Goal: Find specific page/section: Find specific page/section

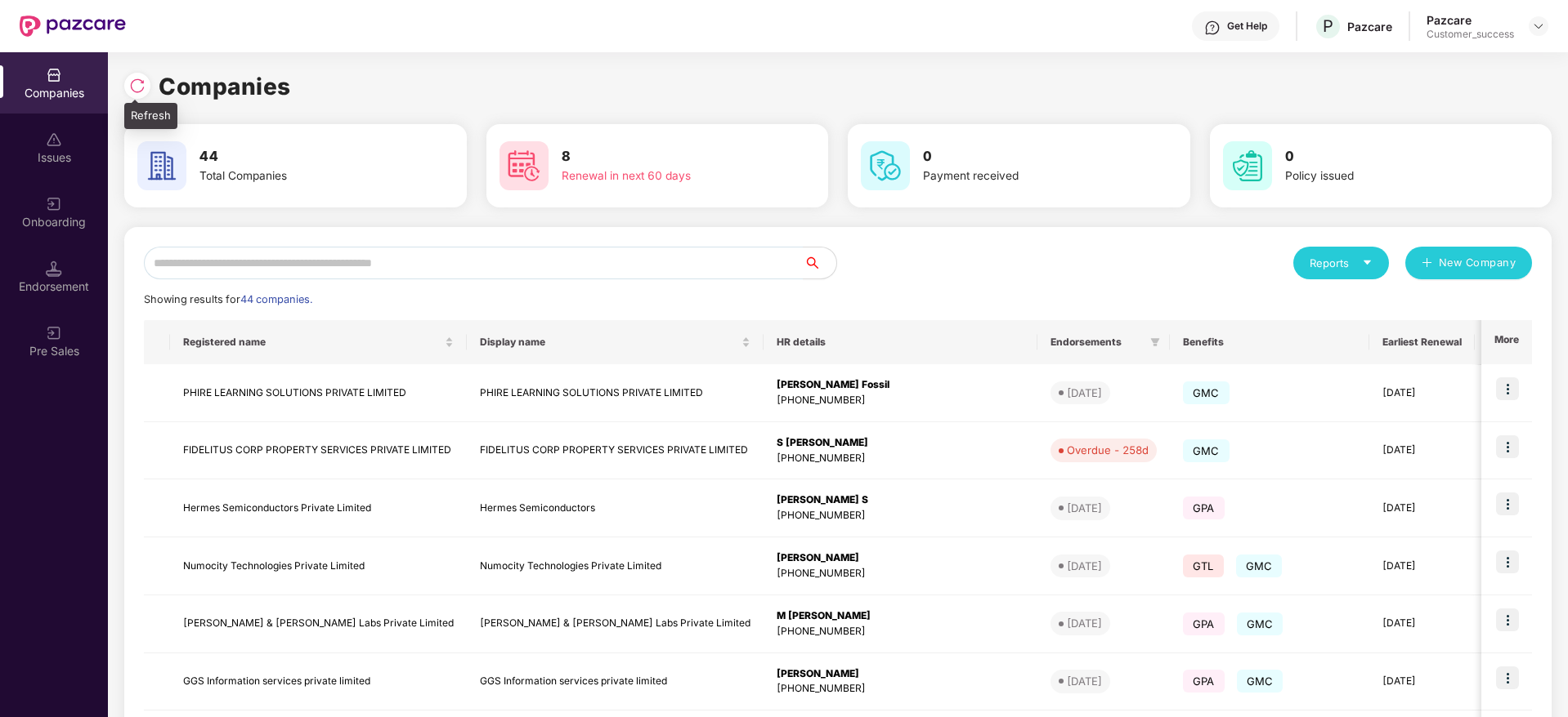
click at [127, 86] on div at bounding box center [137, 85] width 26 height 26
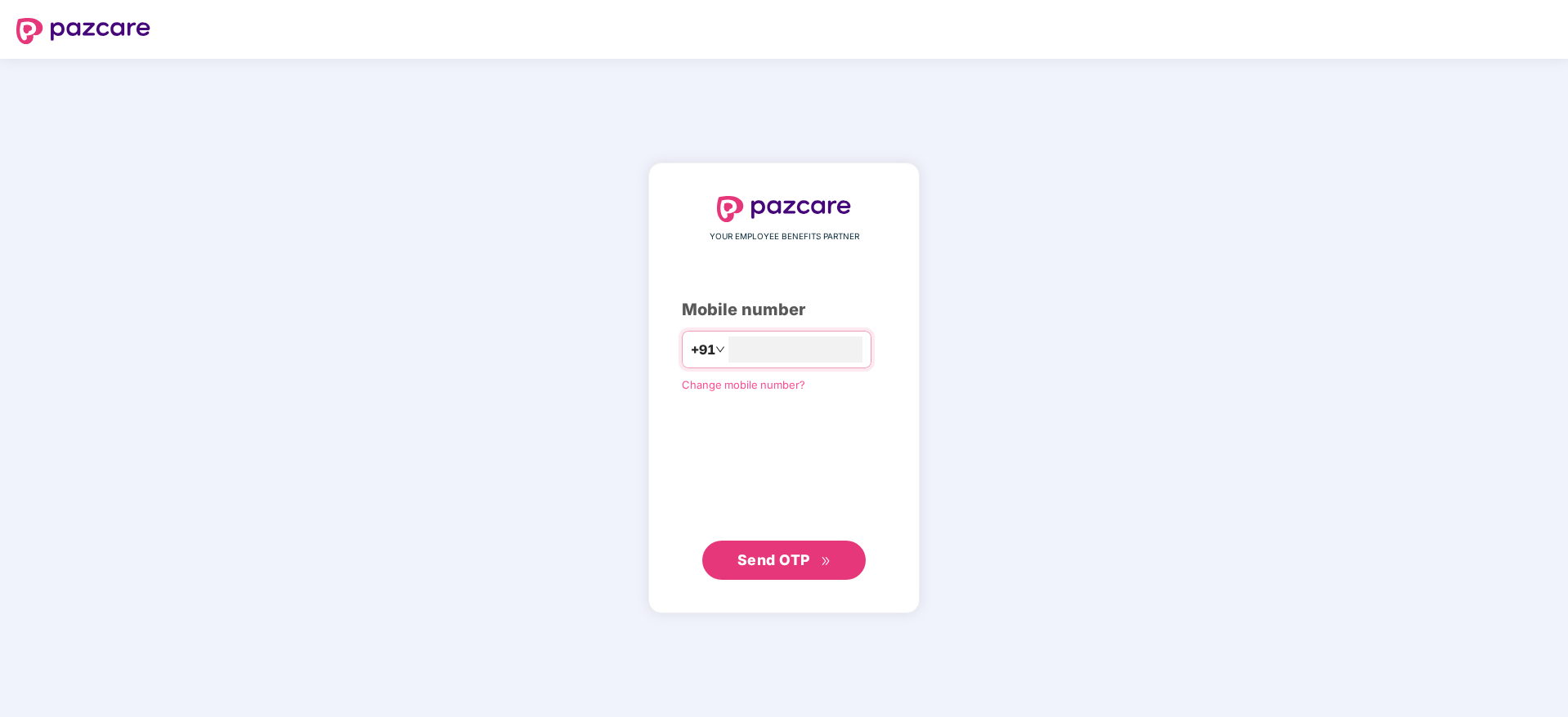
type input "**********"
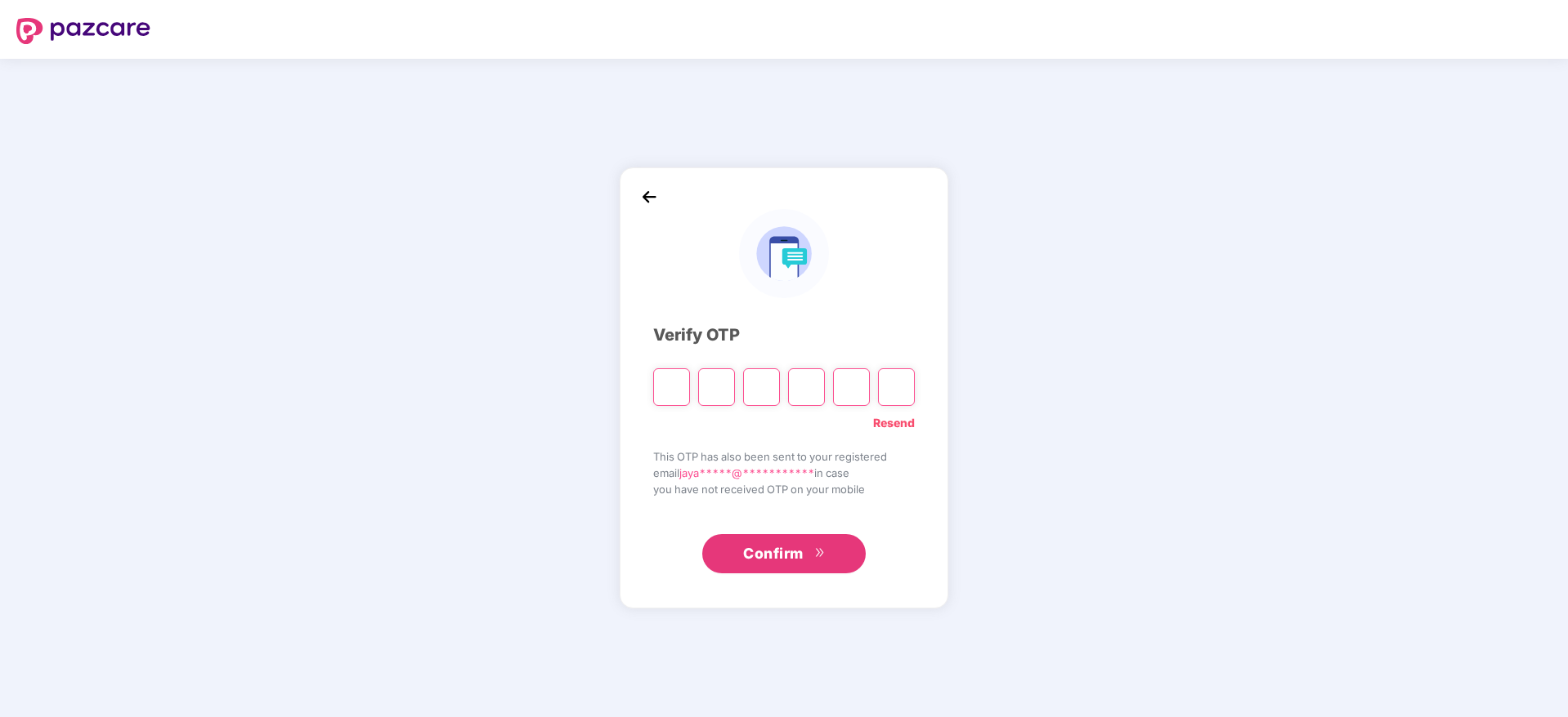
type input "*"
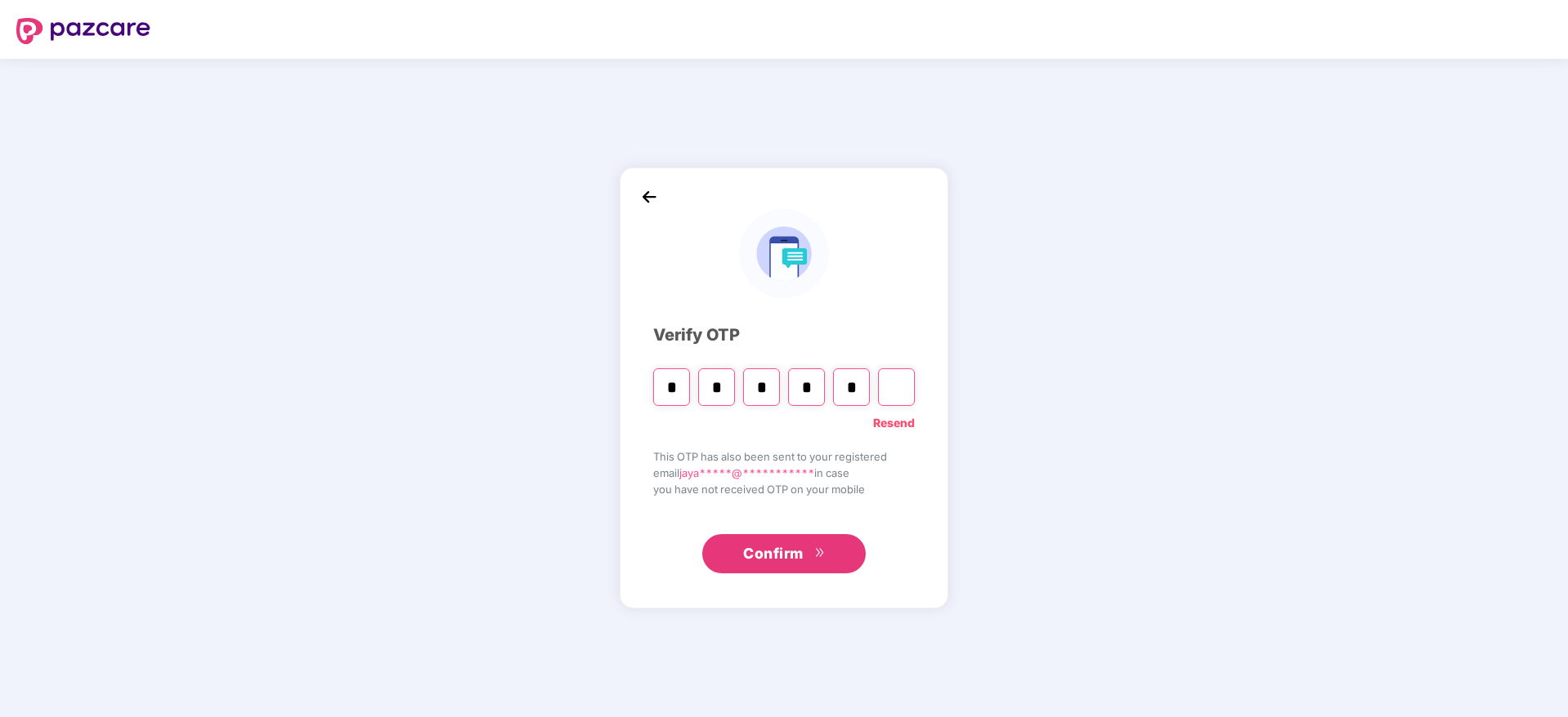
type input "*"
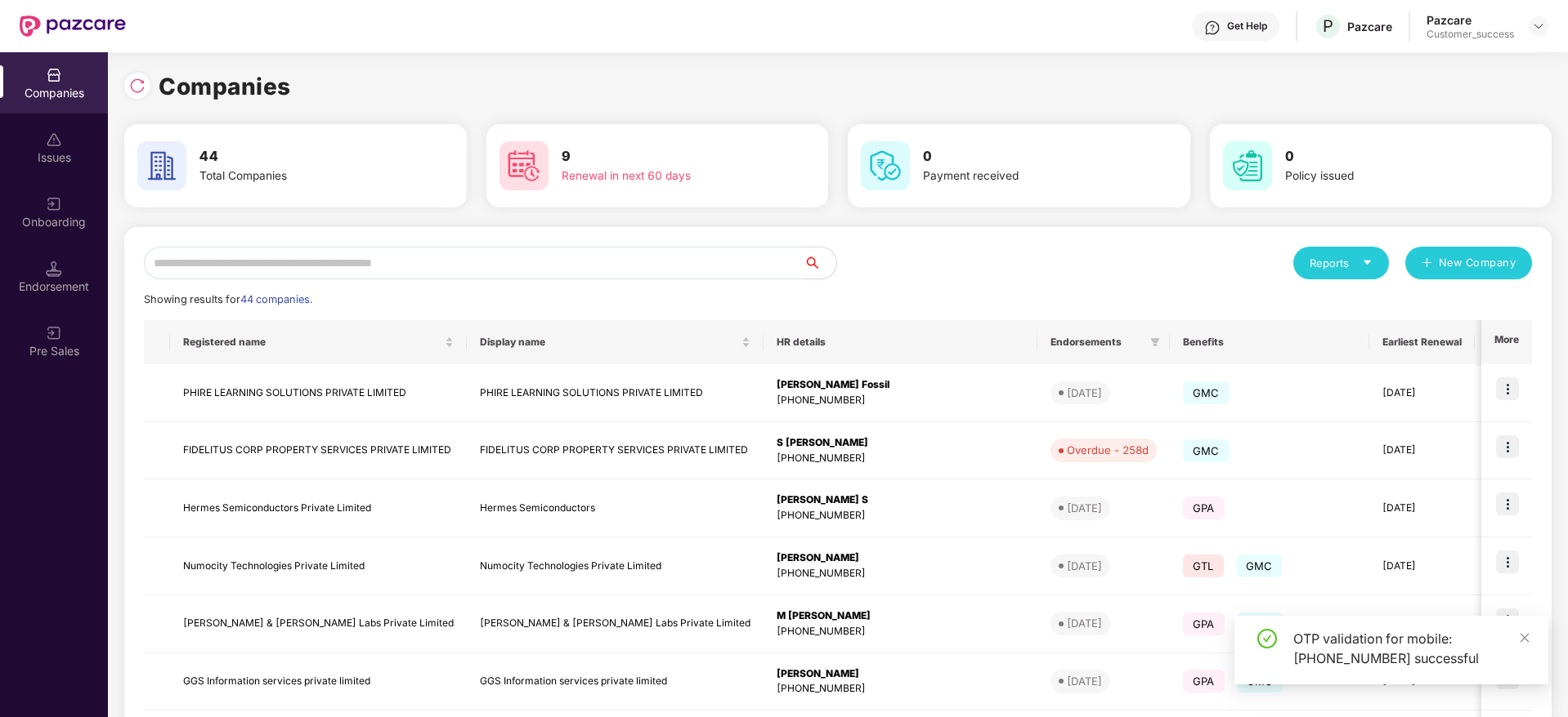
click at [235, 261] on input "text" at bounding box center [473, 263] width 660 height 33
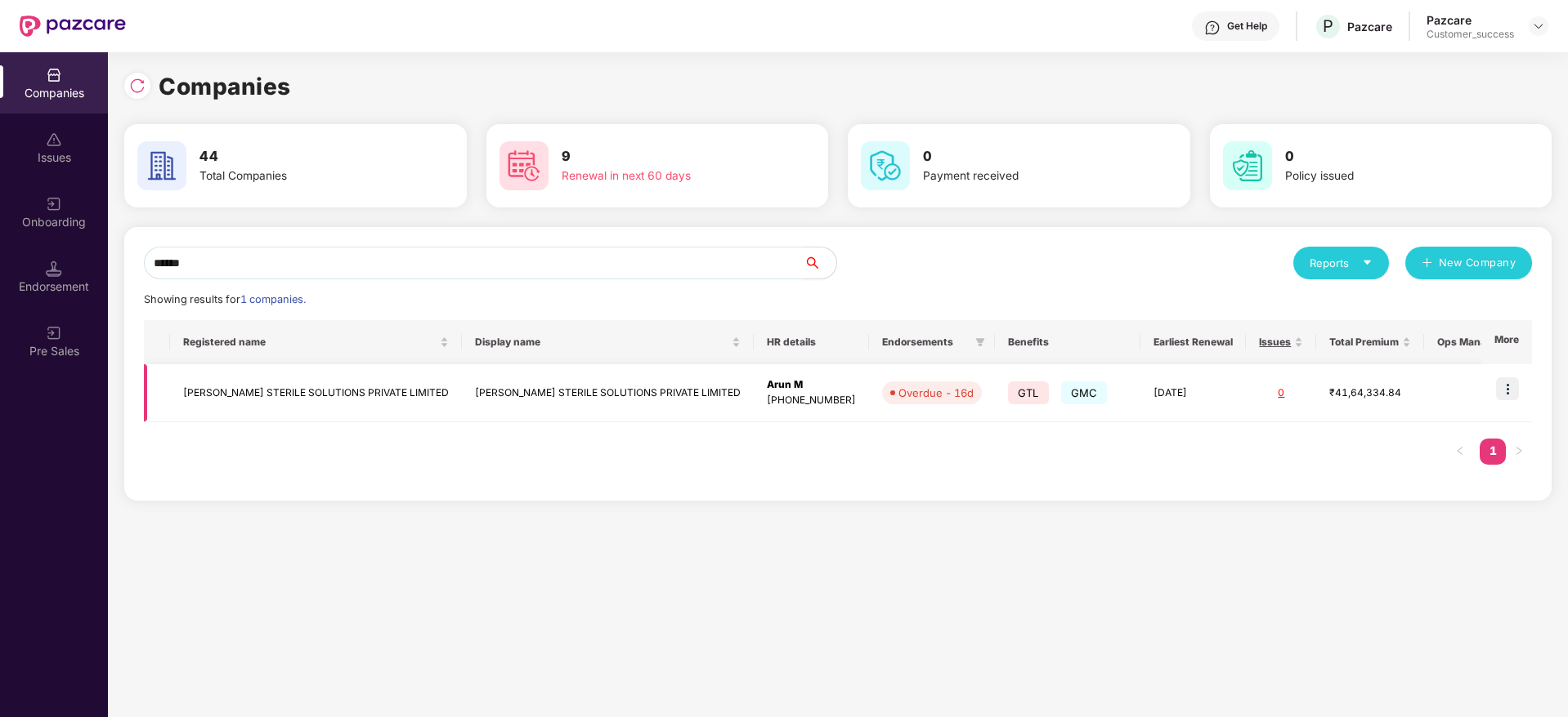
type input "******"
click at [279, 384] on td "[PERSON_NAME] STERILE SOLUTIONS PRIVATE LIMITED" at bounding box center [316, 393] width 292 height 58
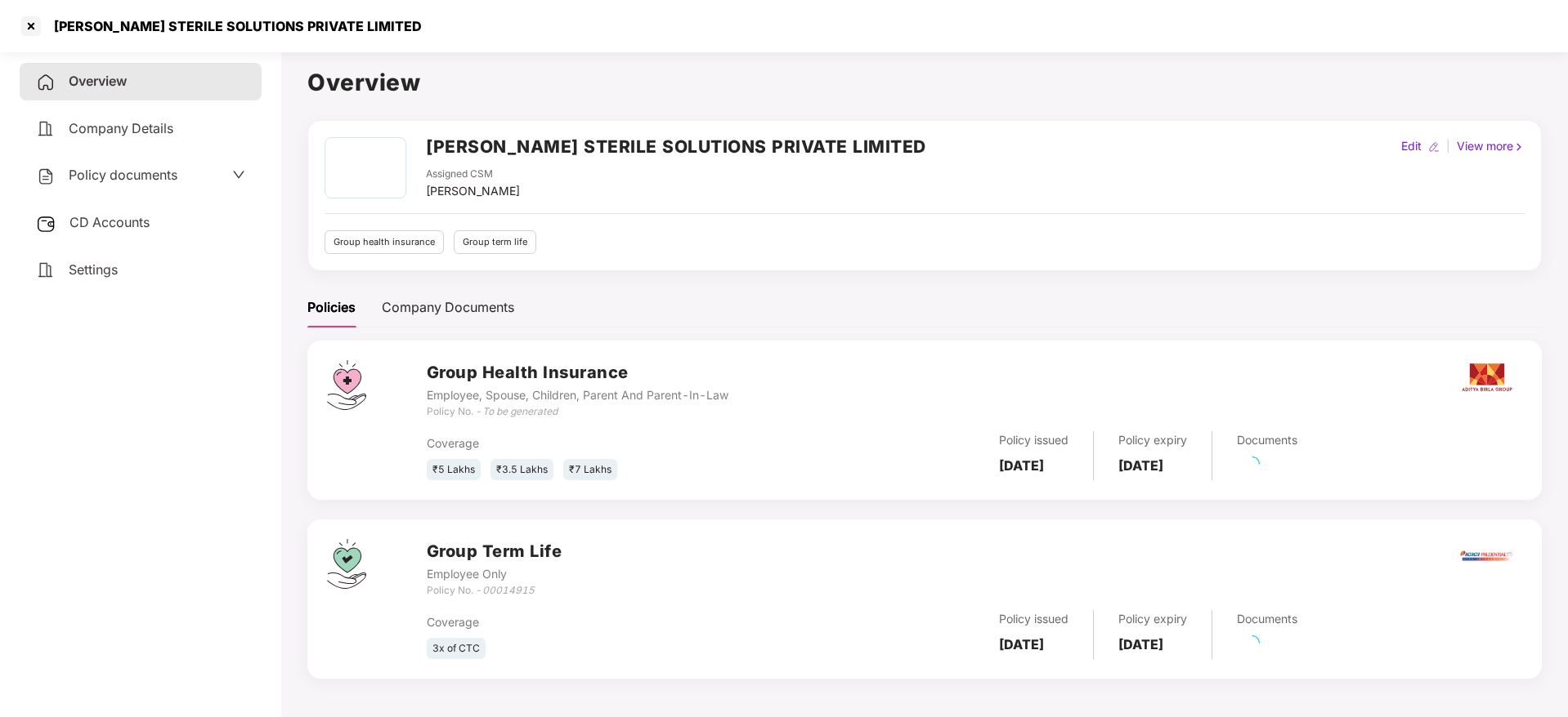
click at [217, 183] on div "Policy documents" at bounding box center [141, 175] width 209 height 21
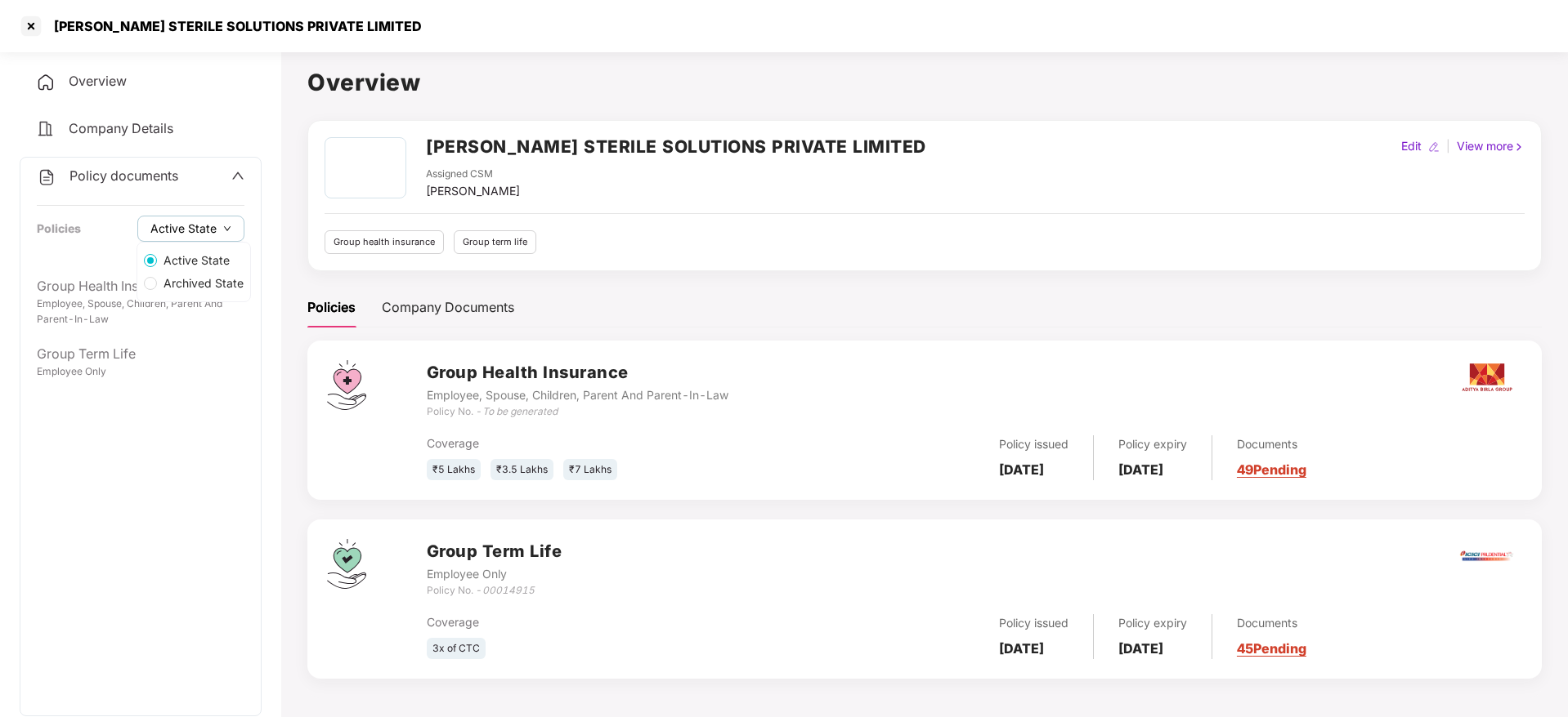
click at [219, 230] on button "Active State" at bounding box center [191, 229] width 107 height 26
click at [205, 288] on span "Archived State" at bounding box center [203, 283] width 93 height 18
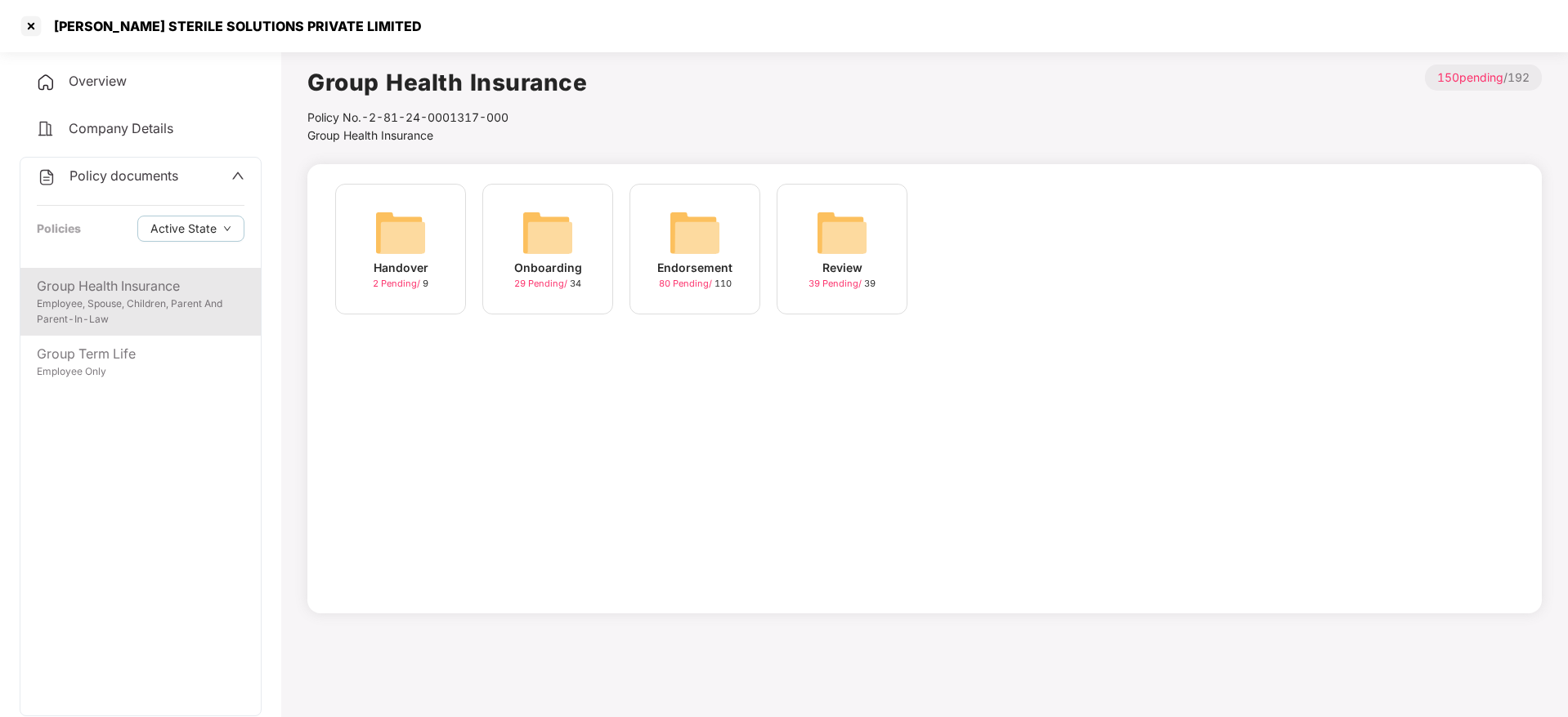
click at [122, 309] on div "Employee, Spouse, Children, Parent And Parent-In-Law" at bounding box center [141, 312] width 208 height 31
click at [223, 229] on icon "down" at bounding box center [227, 229] width 8 height 8
click at [221, 281] on span "Archived State" at bounding box center [203, 283] width 93 height 18
click at [515, 369] on div "Handover 9 Pending / 9 Onboarding 34 Pending / 34 Endorsement 0 Uploaded / 0 Re…" at bounding box center [924, 389] width 1235 height 450
click at [689, 263] on div "Endorsement" at bounding box center [695, 267] width 75 height 18
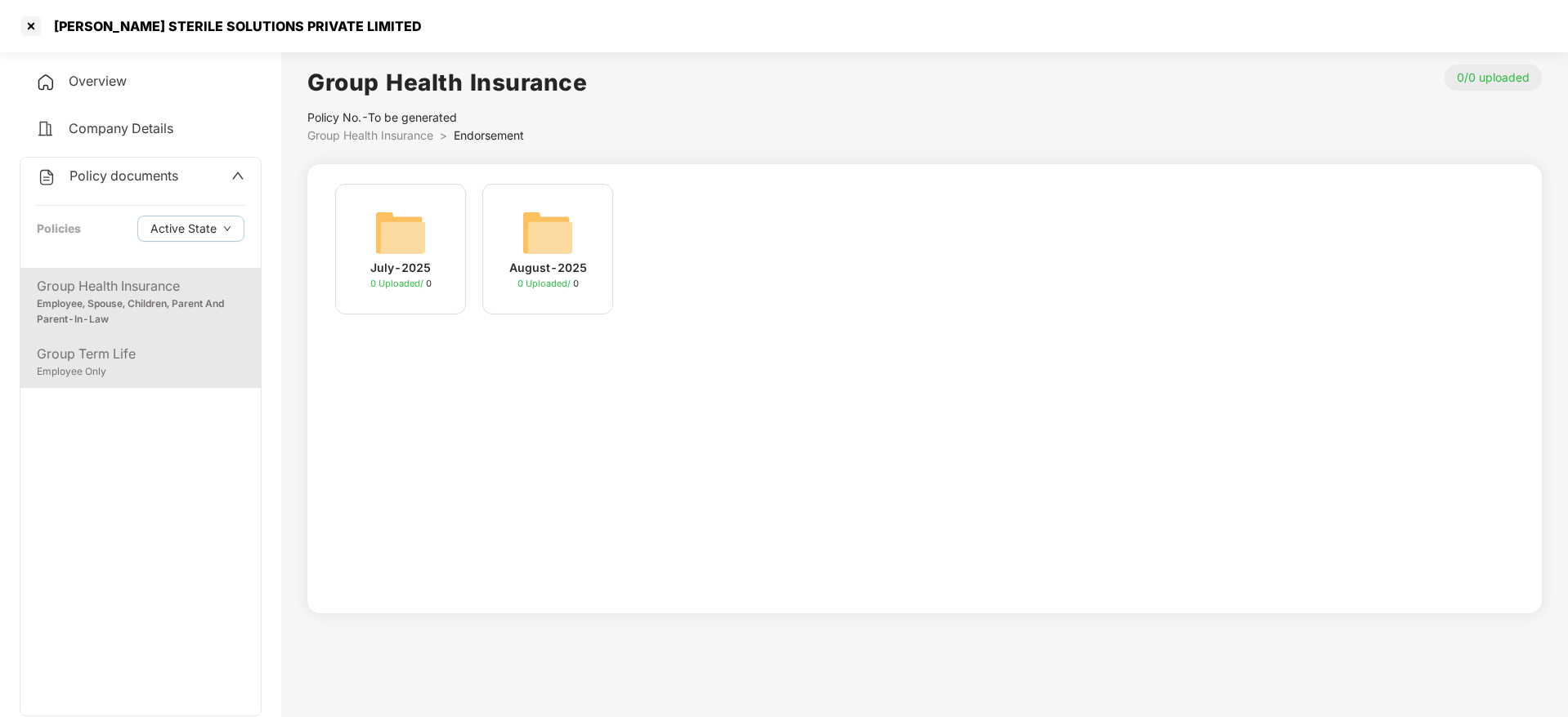
click at [149, 365] on div "Employee Only" at bounding box center [141, 372] width 208 height 15
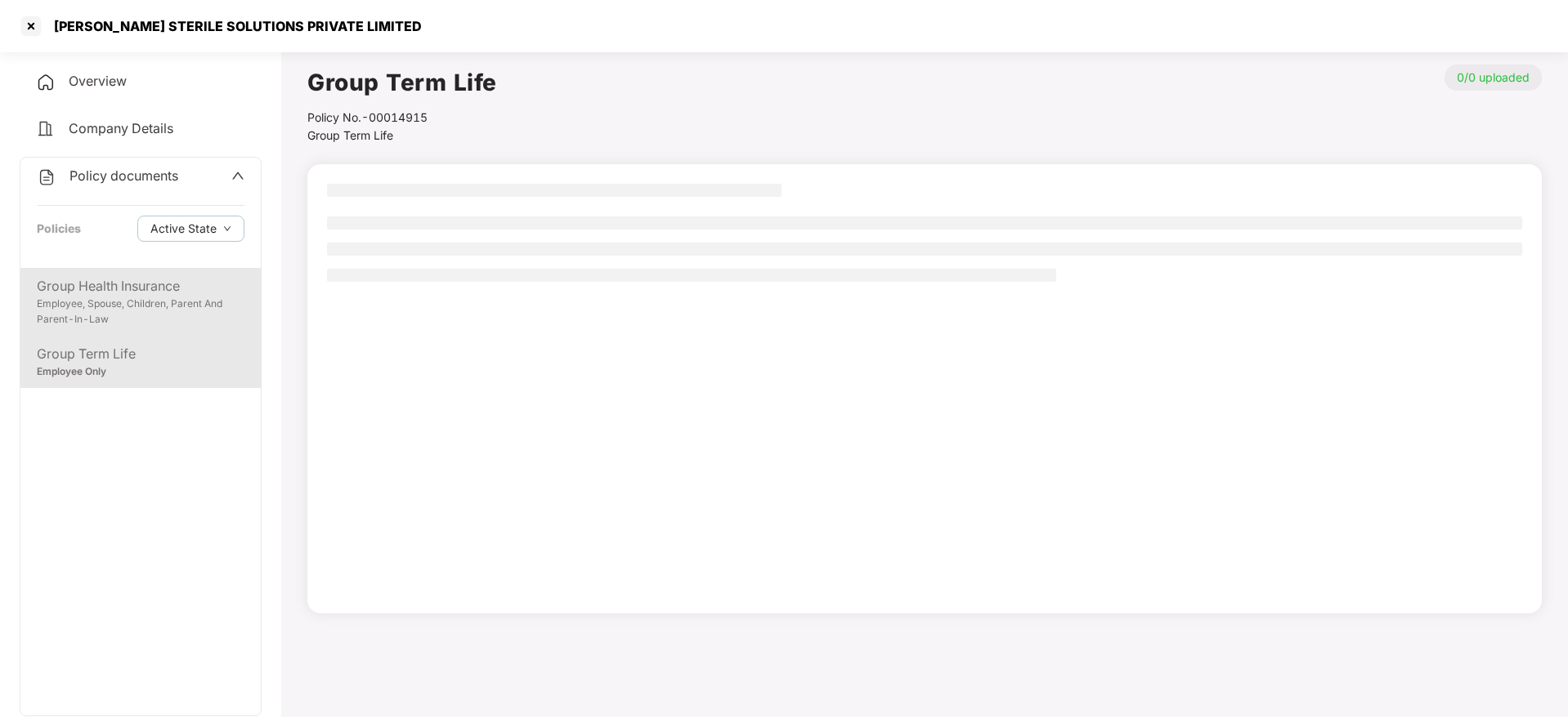
click at [143, 295] on div "Group Health Insurance" at bounding box center [141, 286] width 208 height 20
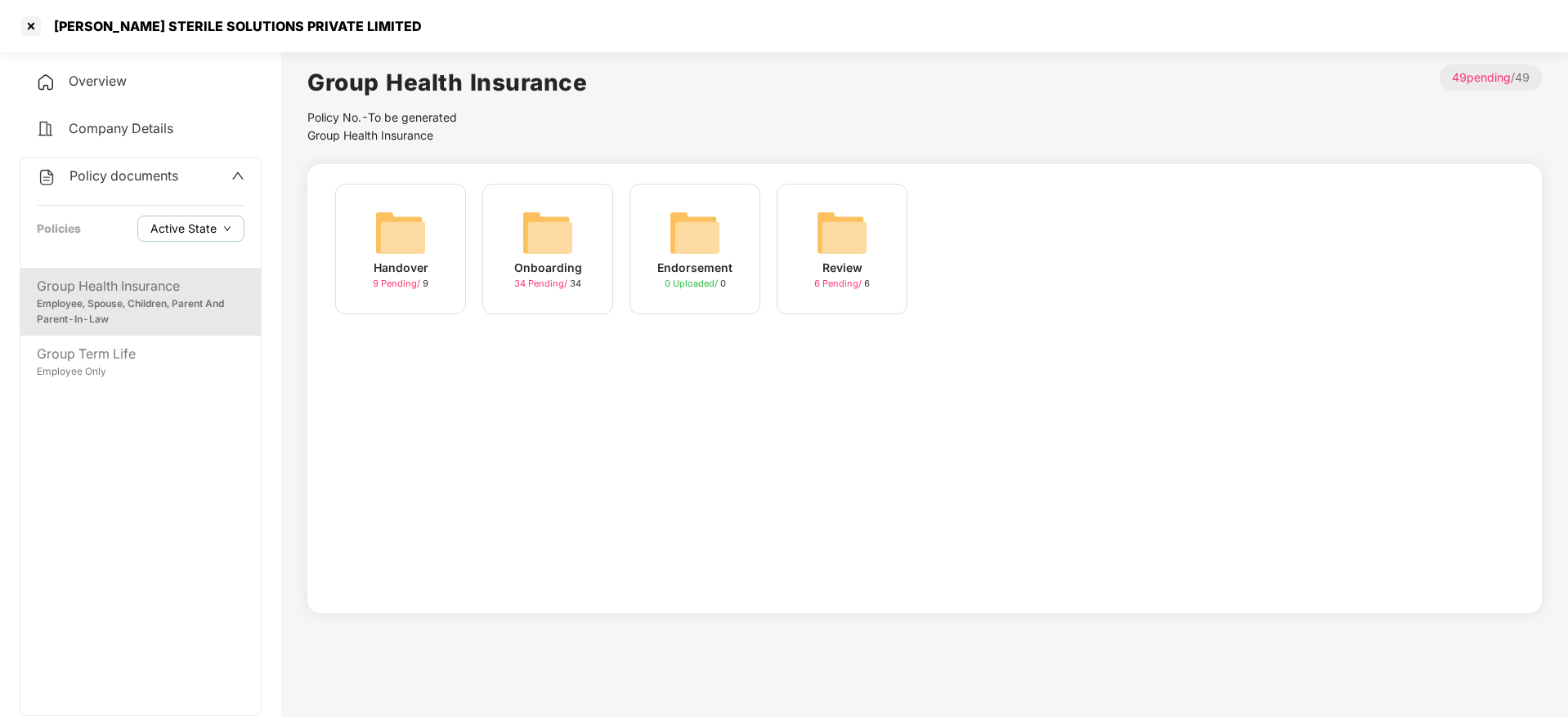
click at [214, 224] on span "Active State" at bounding box center [183, 229] width 66 height 18
click at [212, 259] on span "Active State" at bounding box center [197, 260] width 79 height 18
click at [207, 299] on div "Active State Archived State" at bounding box center [194, 272] width 115 height 61
click at [209, 276] on span "Archived State" at bounding box center [203, 283] width 93 height 18
click at [689, 238] on img at bounding box center [695, 233] width 52 height 52
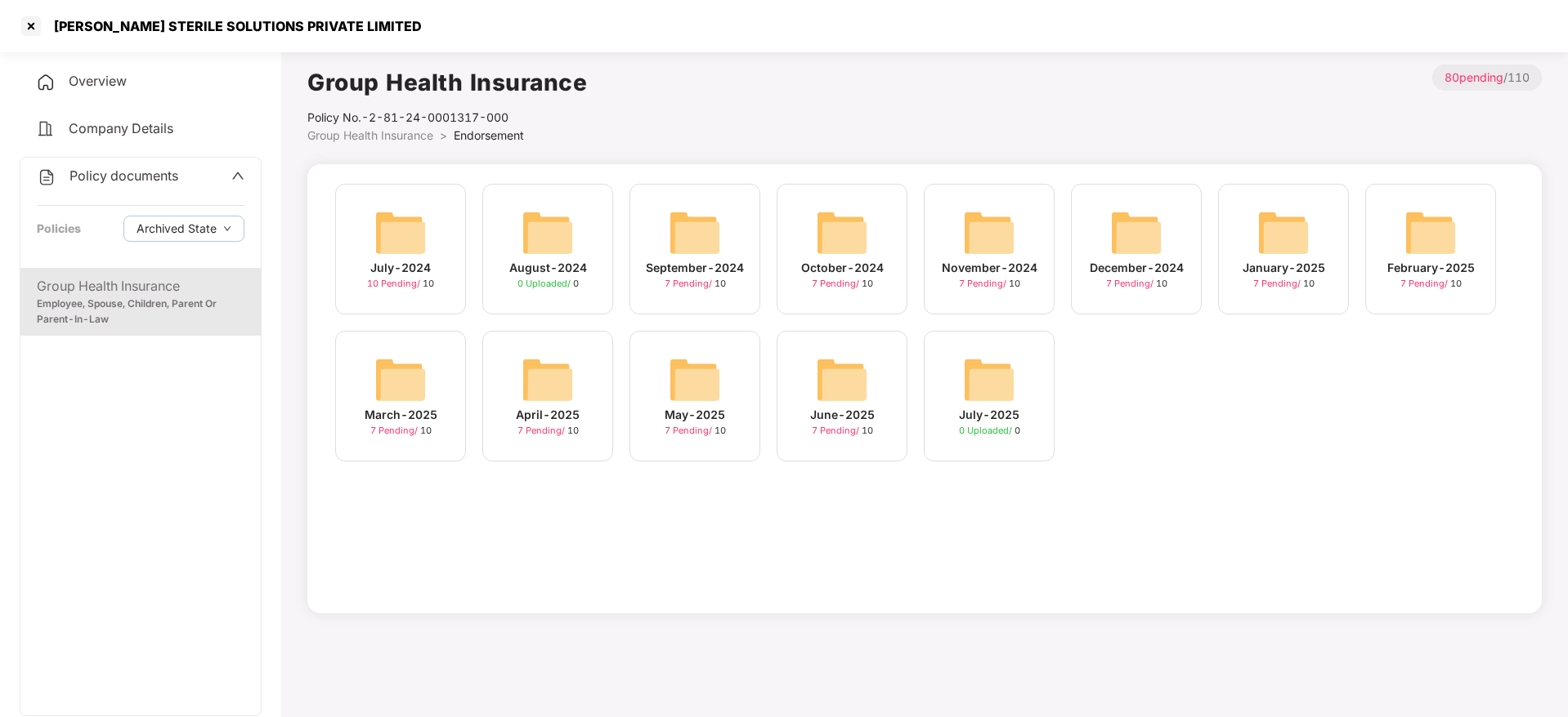
click at [846, 379] on img at bounding box center [842, 380] width 52 height 52
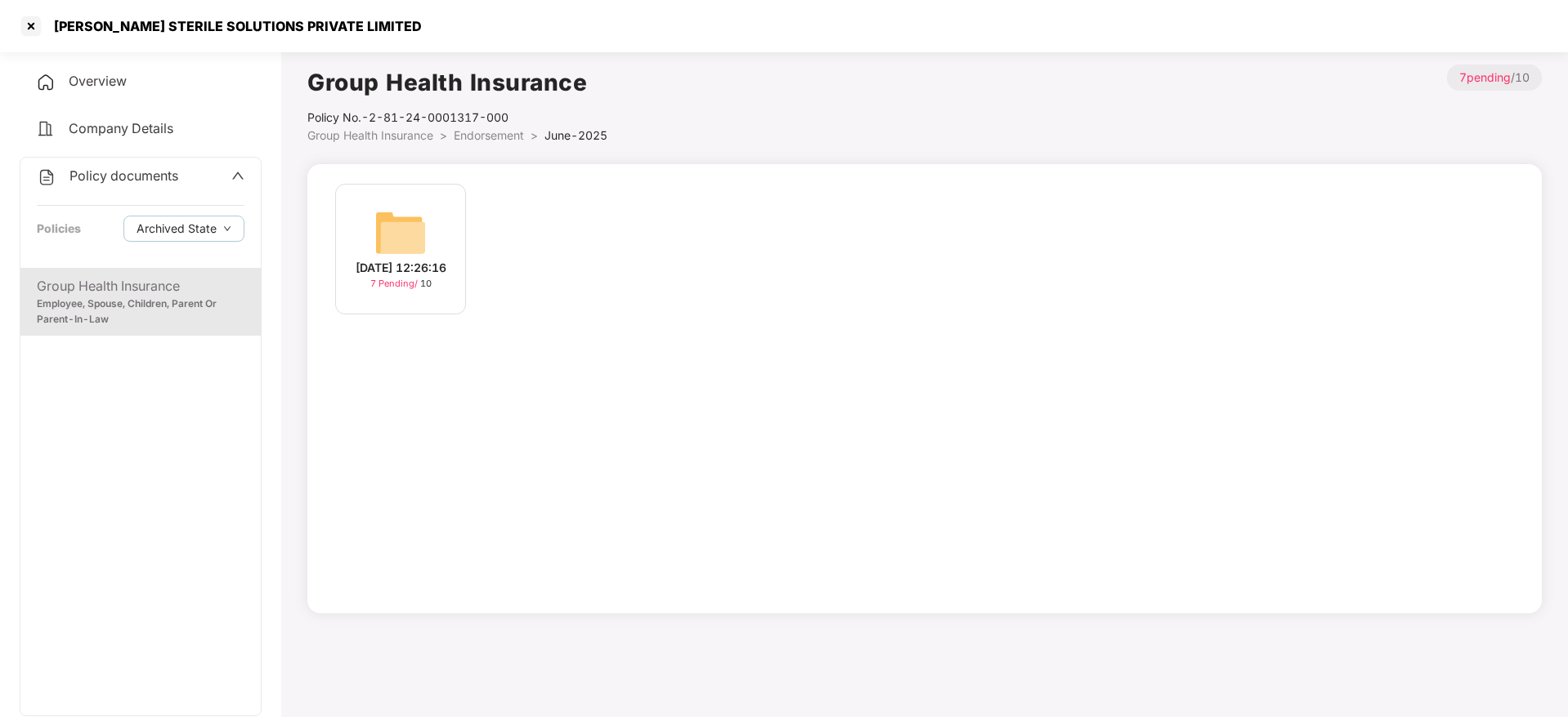
click at [411, 221] on img at bounding box center [401, 233] width 52 height 52
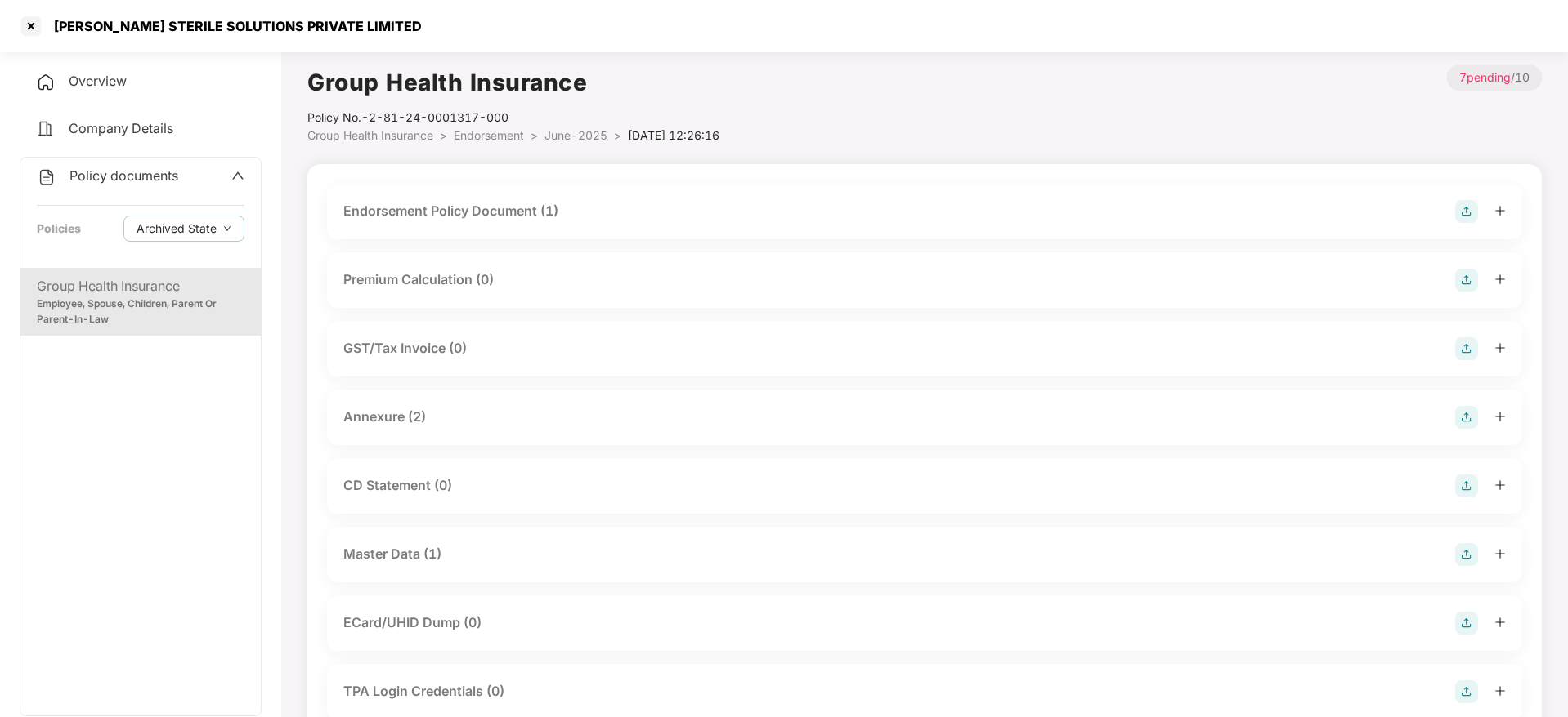
click at [635, 204] on div "Endorsement Policy Document (1)" at bounding box center [924, 211] width 1162 height 23
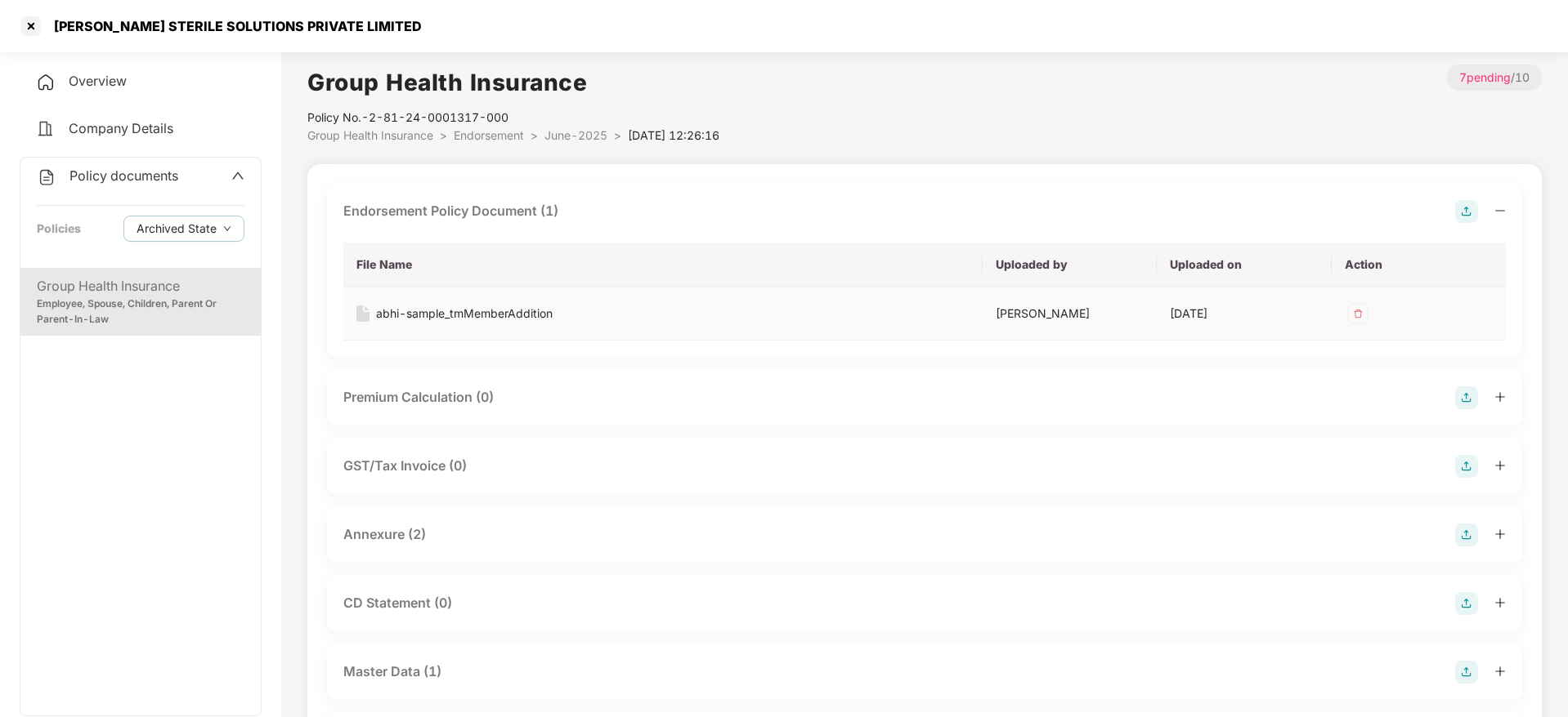
click at [543, 315] on div "abhi-sample_tmMemberAddition" at bounding box center [464, 313] width 176 height 18
click at [576, 136] on span "June-2025" at bounding box center [576, 135] width 63 height 13
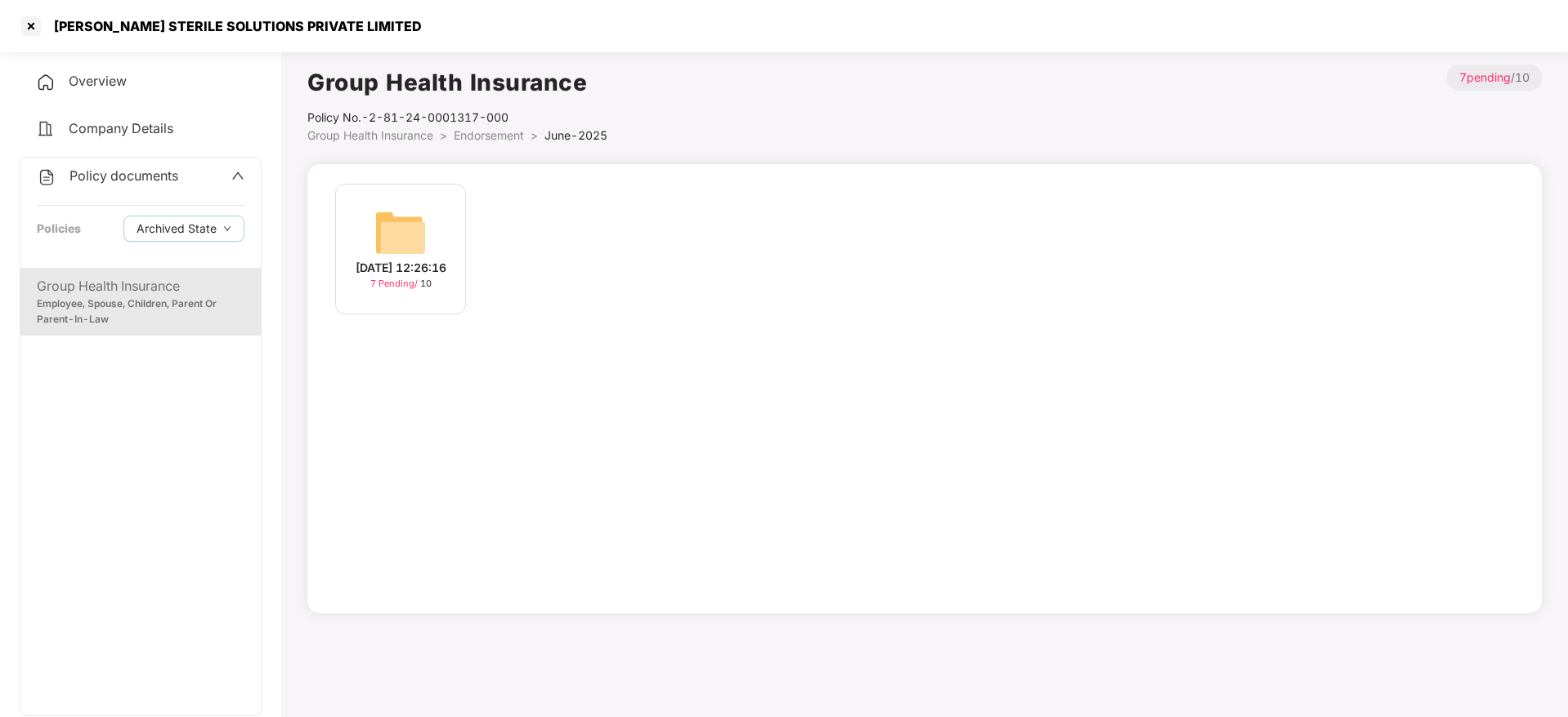
click at [479, 143] on li "Endorsement >" at bounding box center [500, 135] width 91 height 18
click at [490, 138] on span "Endorsement" at bounding box center [489, 135] width 70 height 13
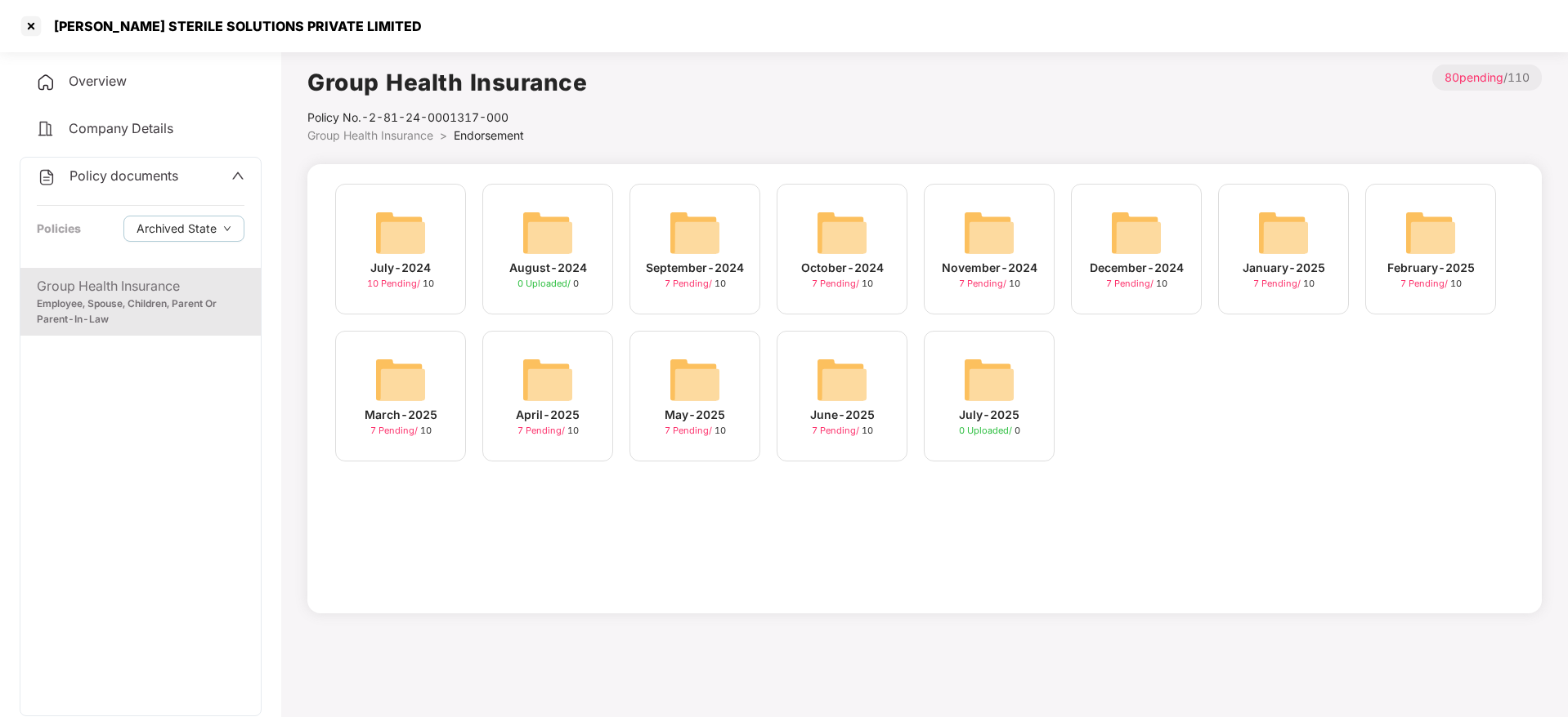
click at [729, 392] on div "May-2025 7 Pending / 10" at bounding box center [695, 396] width 131 height 131
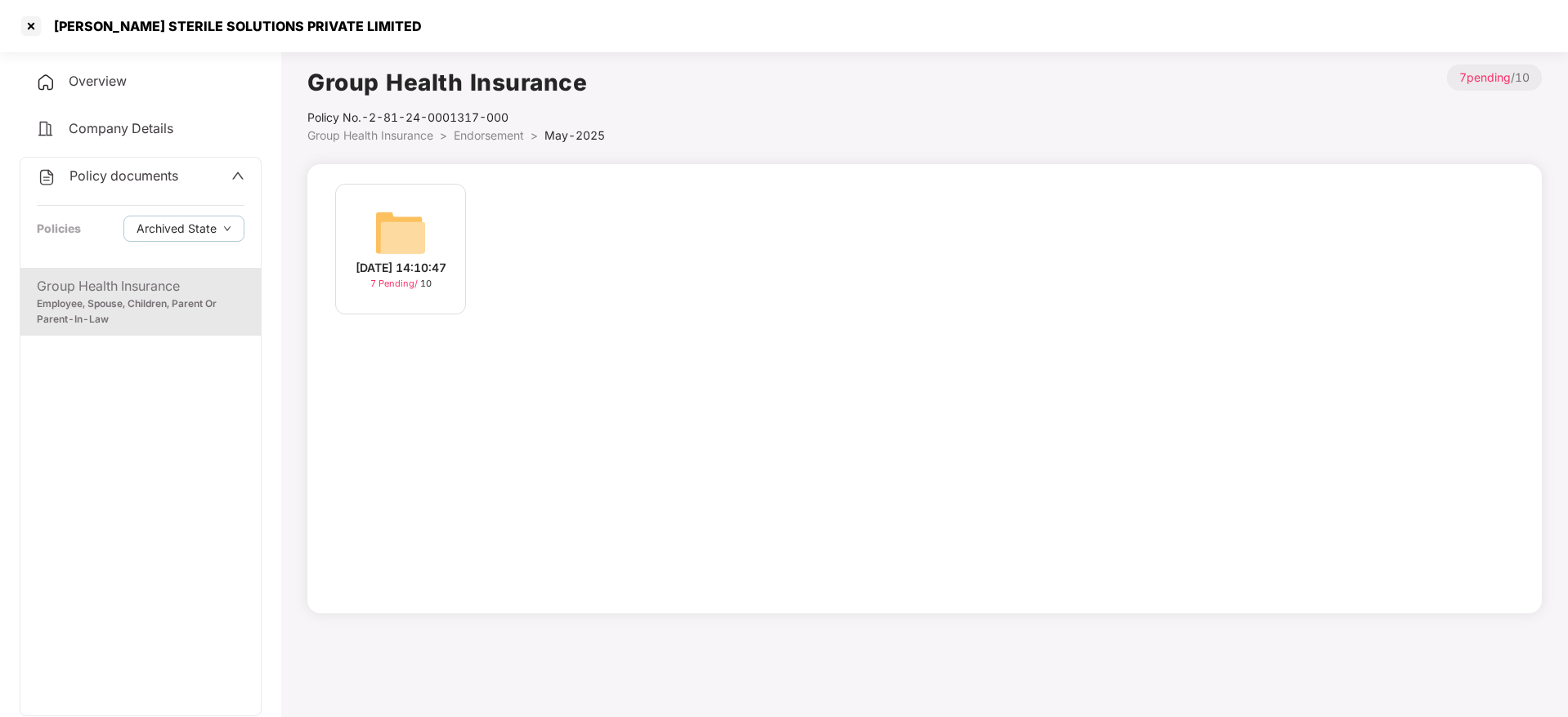
click at [484, 132] on span "Endorsement" at bounding box center [489, 135] width 70 height 13
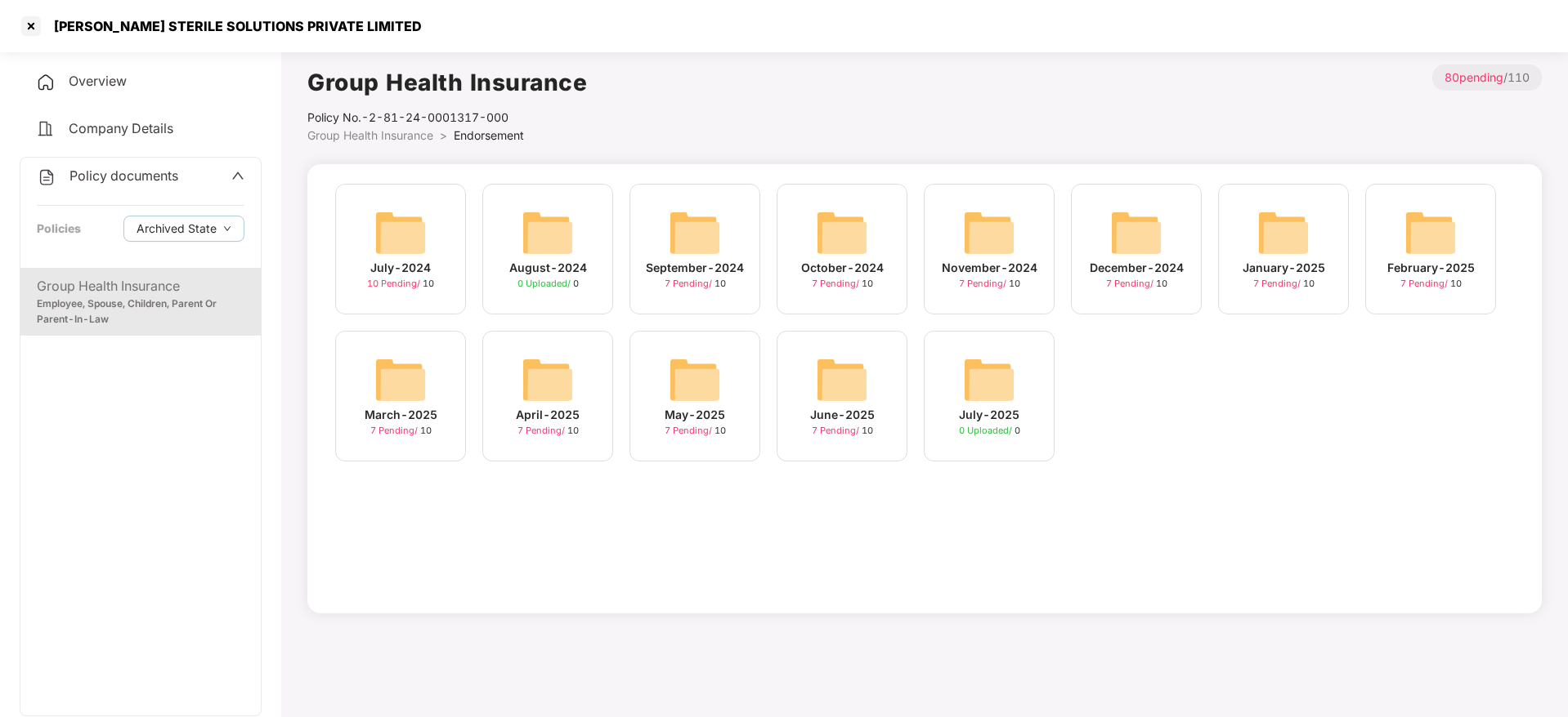
click at [1134, 243] on img at bounding box center [1136, 233] width 52 height 52
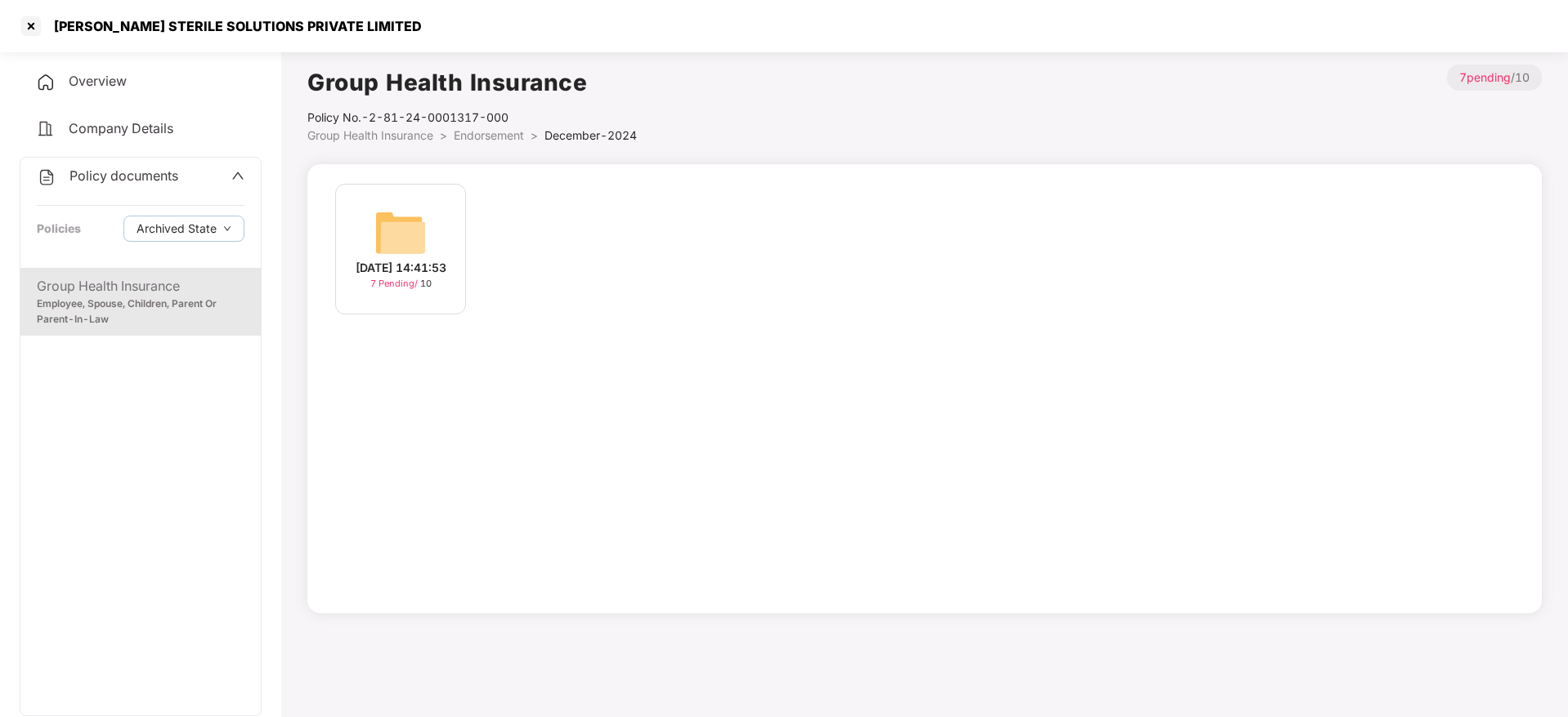
click at [404, 240] on img at bounding box center [401, 233] width 52 height 52
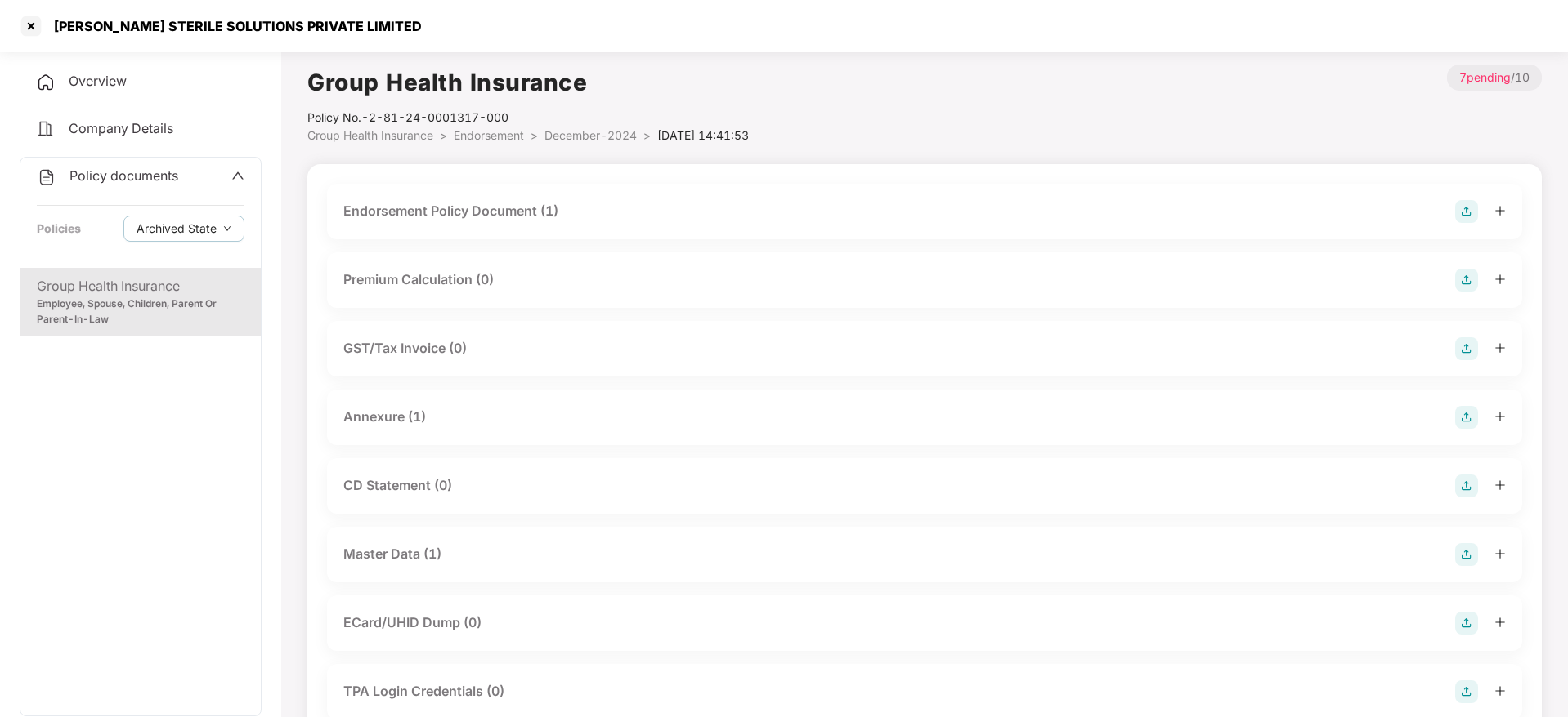
click at [648, 210] on div "Endorsement Policy Document (1)" at bounding box center [924, 211] width 1162 height 23
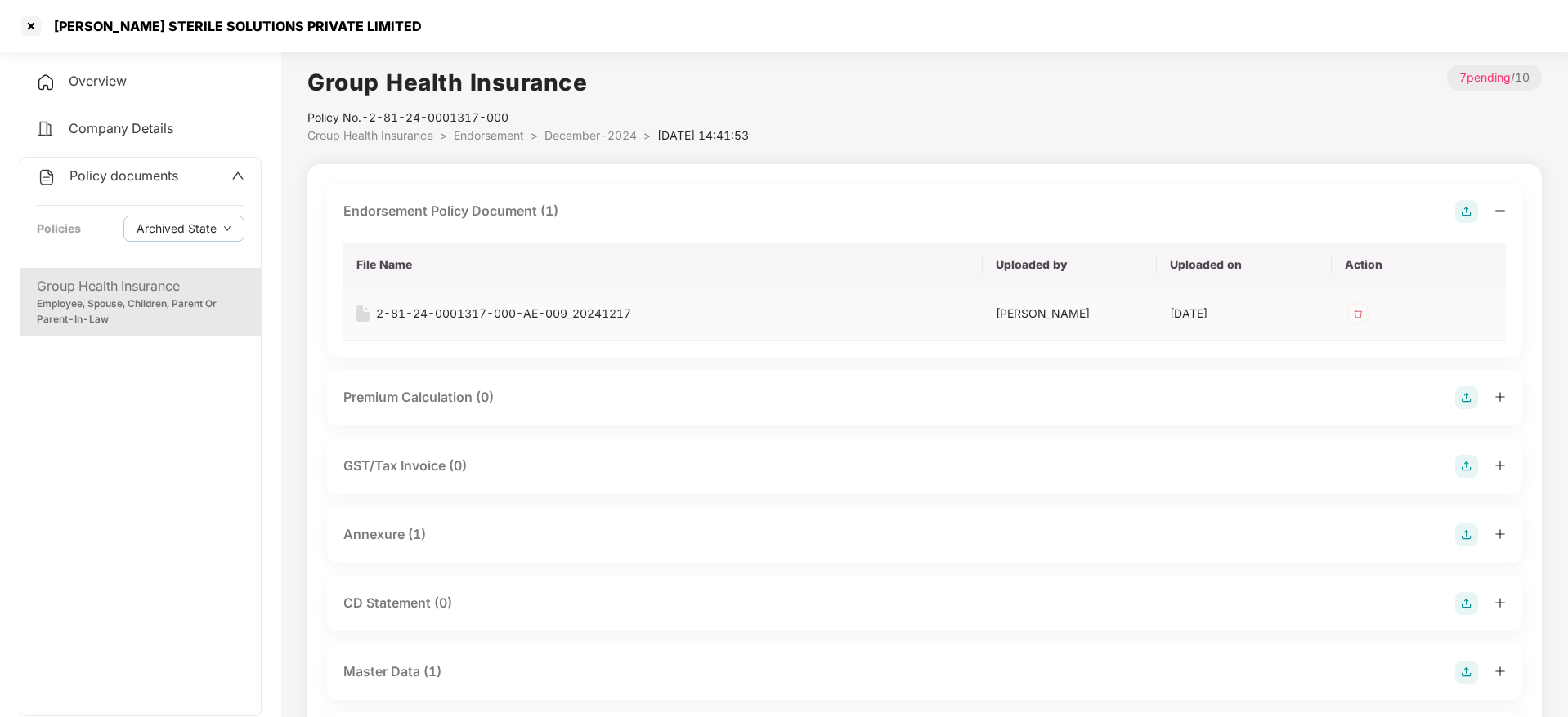
click at [530, 311] on div "2-81-24-0001317-000-AE-009_20241217" at bounding box center [504, 313] width 255 height 18
click at [34, 33] on div at bounding box center [30, 25] width 26 height 26
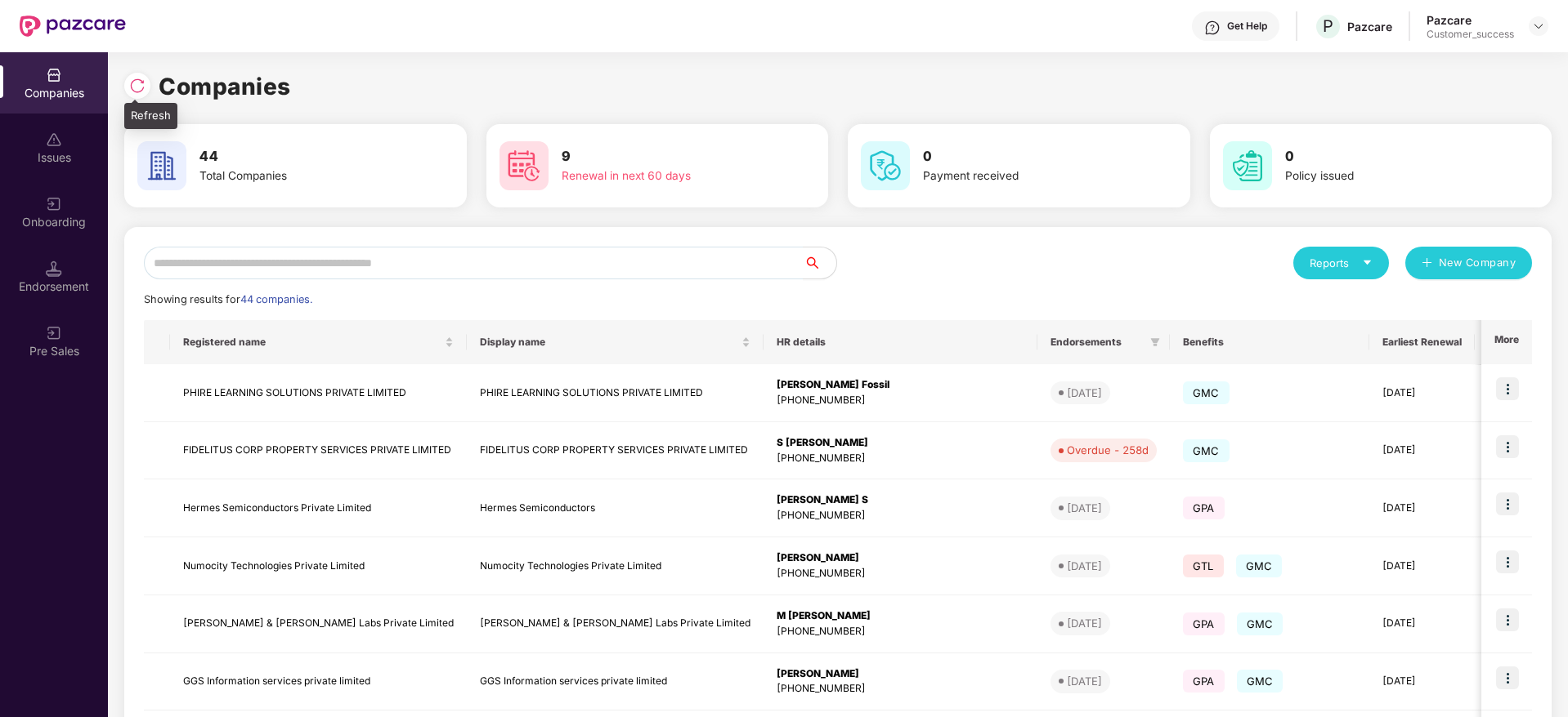
click at [138, 89] on img at bounding box center [137, 85] width 16 height 16
click at [58, 218] on div "Onboarding" at bounding box center [54, 222] width 108 height 16
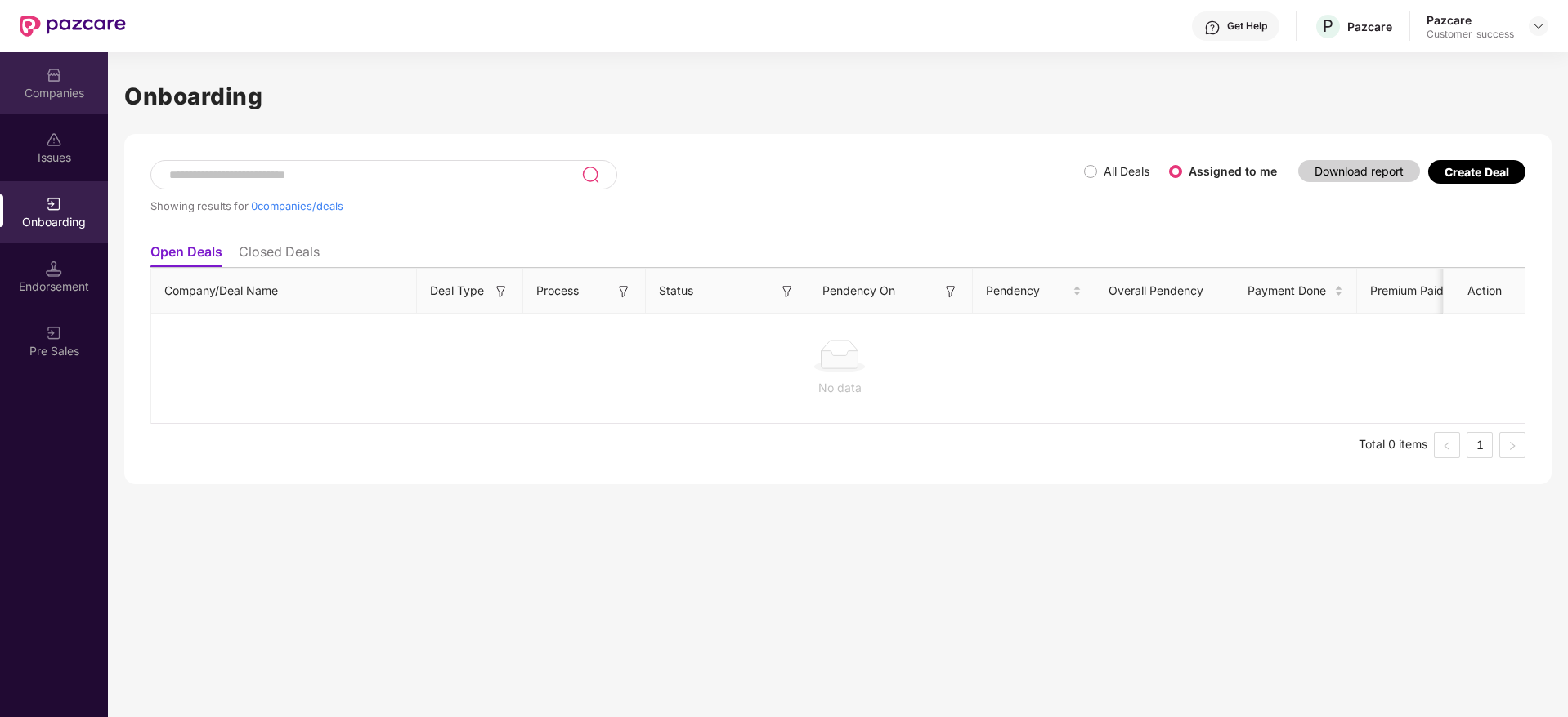
click at [67, 84] on div "Companies" at bounding box center [54, 83] width 108 height 62
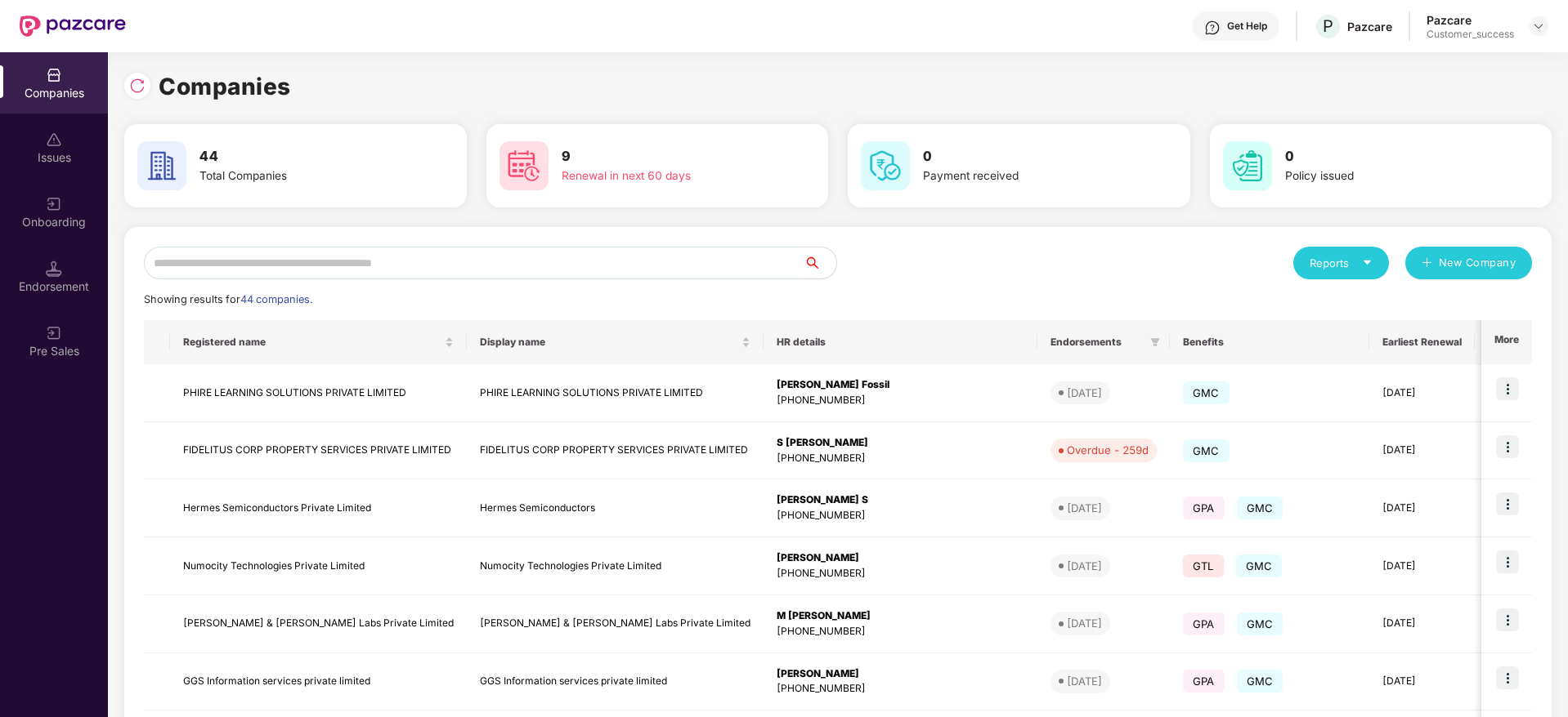
click at [433, 72] on div "Companies" at bounding box center [837, 86] width 1427 height 36
click at [560, 260] on input "text" at bounding box center [473, 263] width 660 height 33
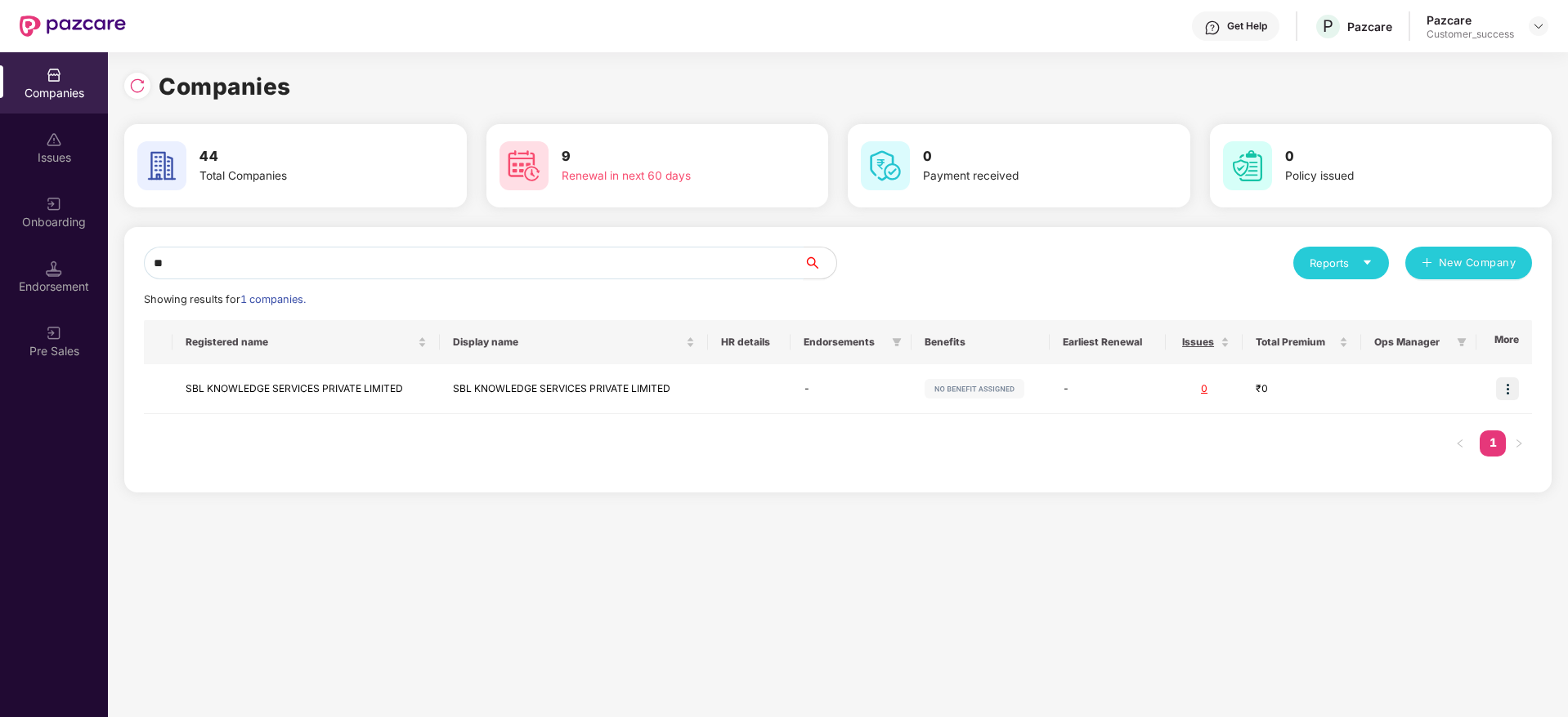
type input "*"
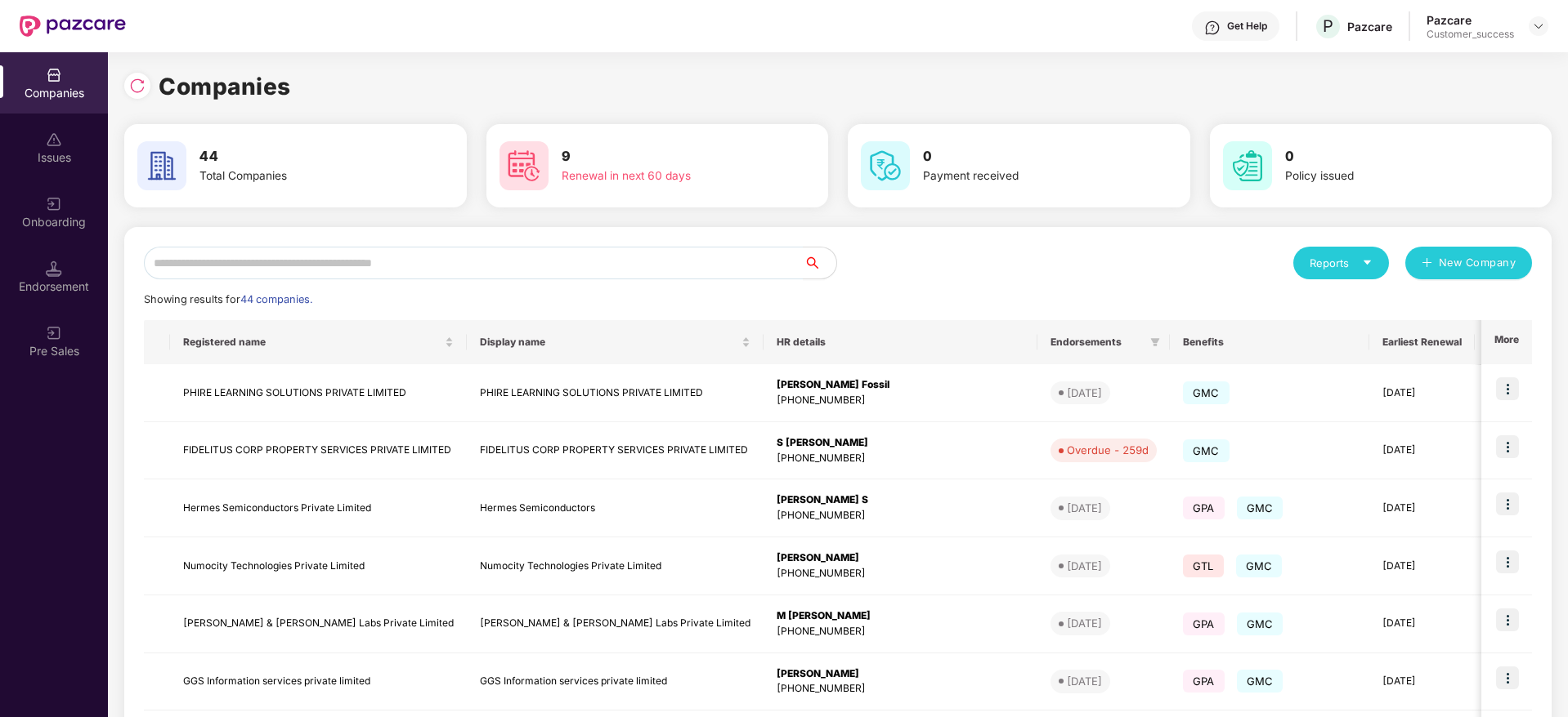
click at [138, 90] on img at bounding box center [137, 85] width 16 height 16
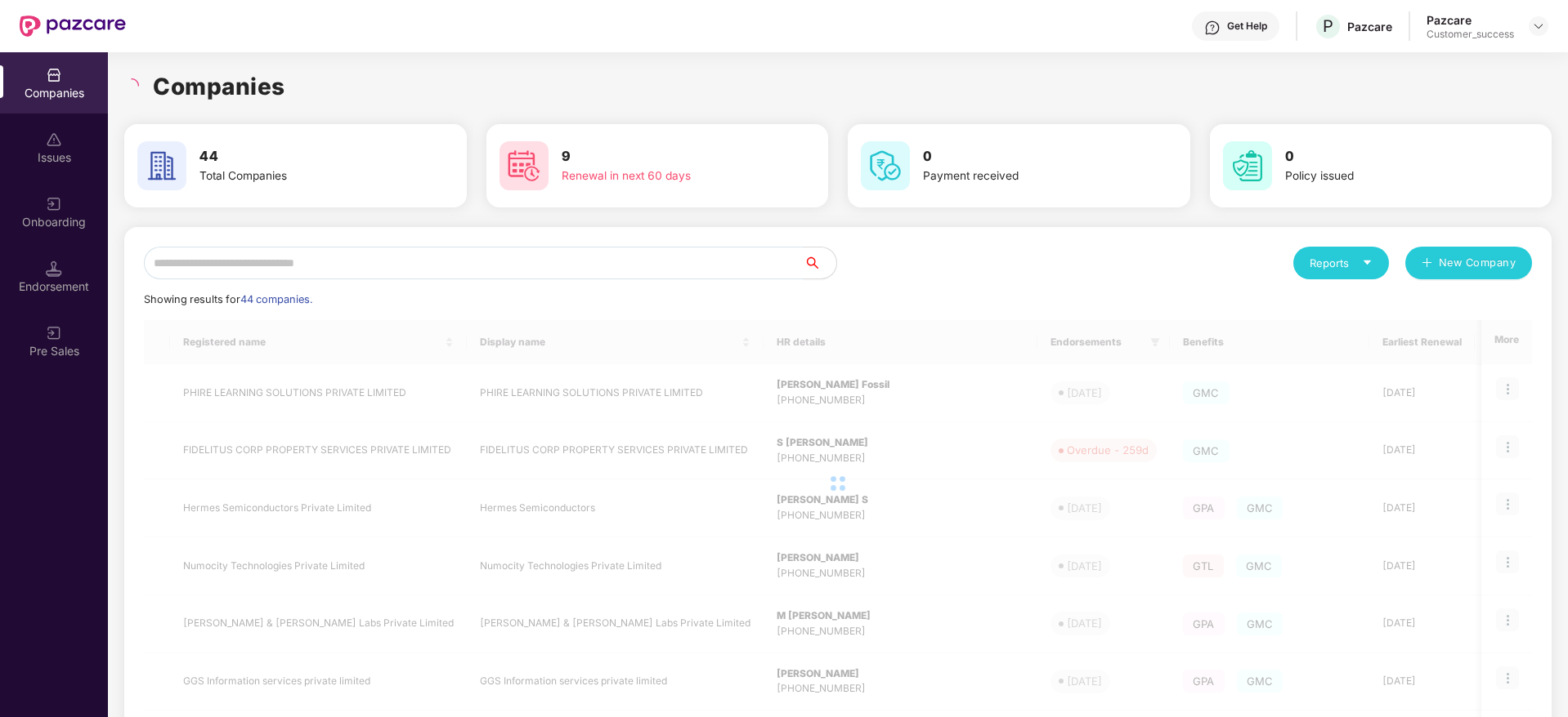
click at [321, 99] on div "Companies" at bounding box center [837, 86] width 1427 height 36
